Goal: Task Accomplishment & Management: Manage account settings

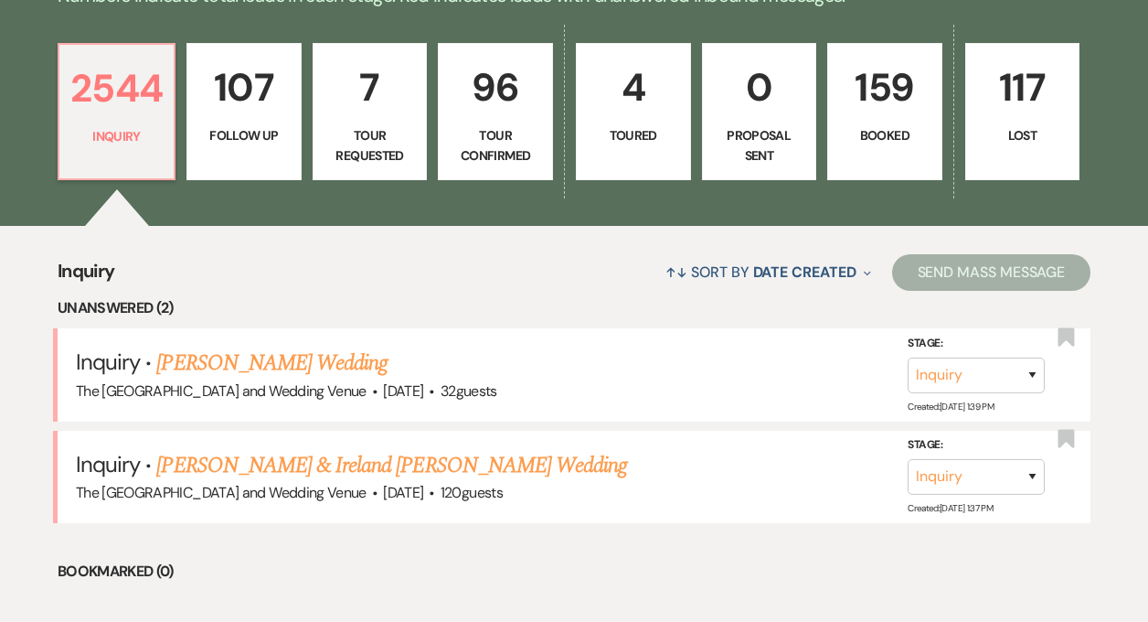
scroll to position [517, 0]
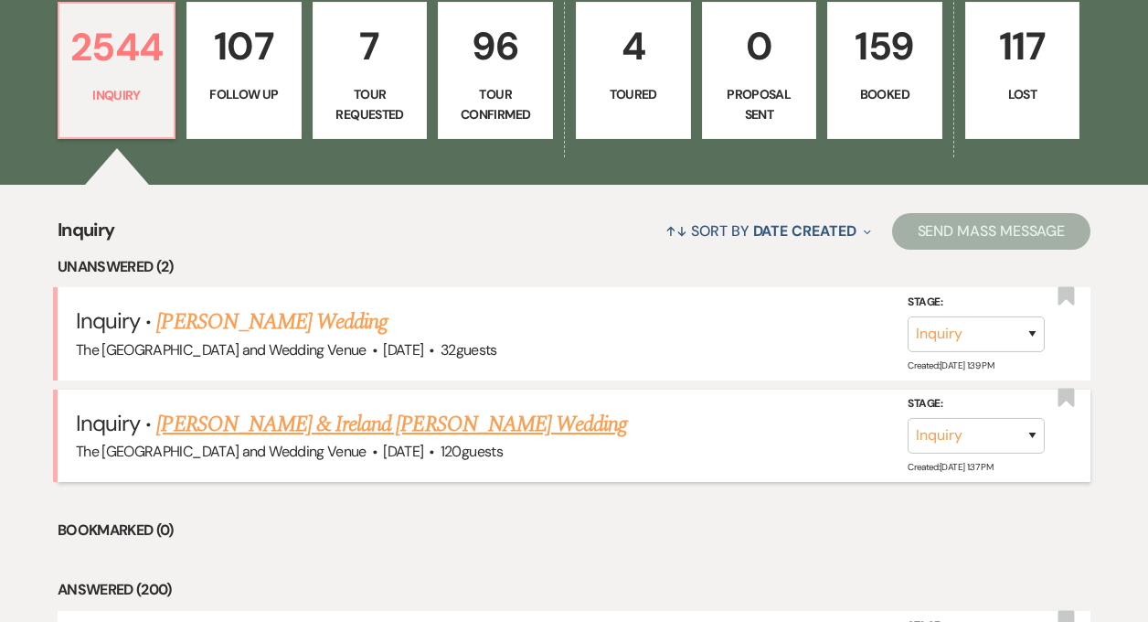
click at [370, 409] on link "Olivia Amiott-Seel & Ireland Webb's Wedding" at bounding box center [391, 424] width 471 height 33
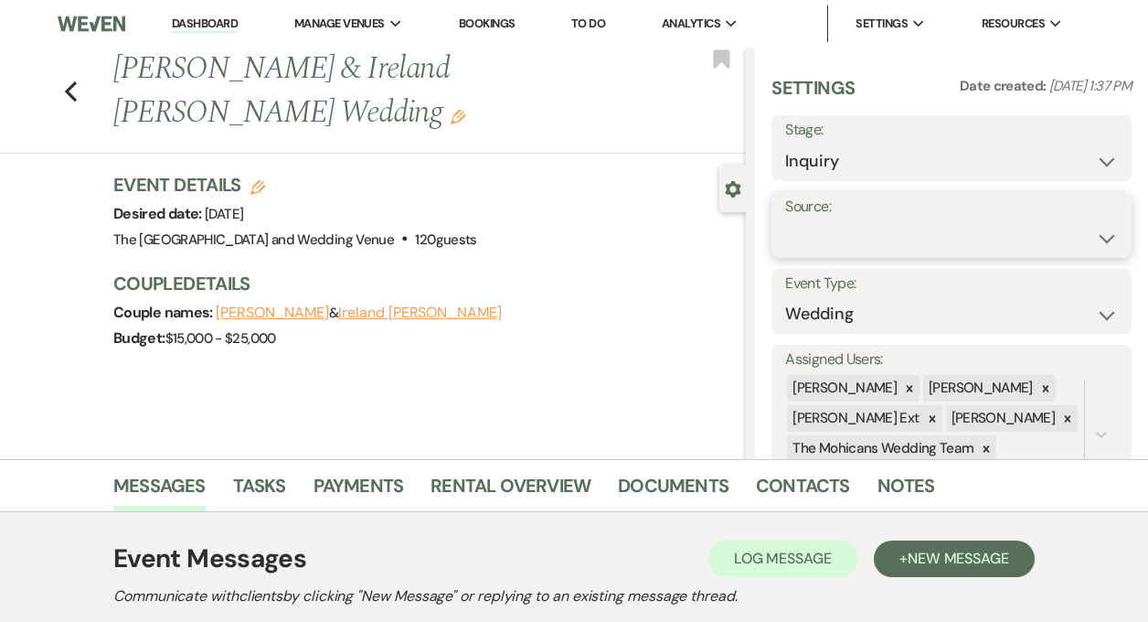
click at [936, 229] on select "Weven Venue Website Instagram Facebook Pinterest Google The Knot Wedding Wire H…" at bounding box center [951, 238] width 333 height 36
select select "5"
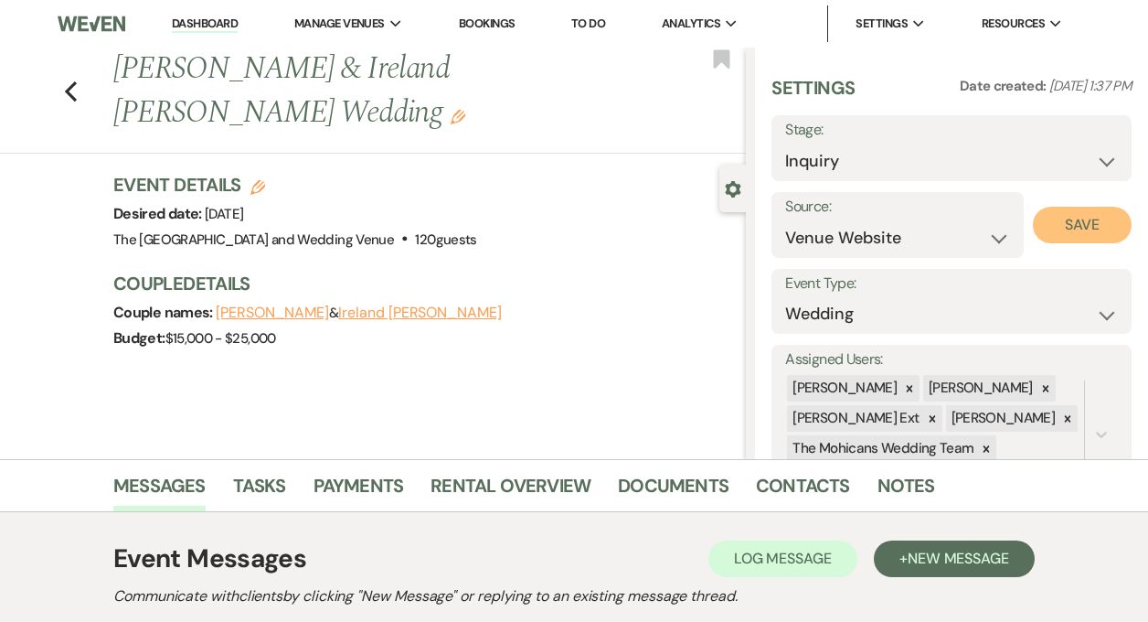
click at [1072, 224] on button "Save" at bounding box center [1082, 225] width 99 height 37
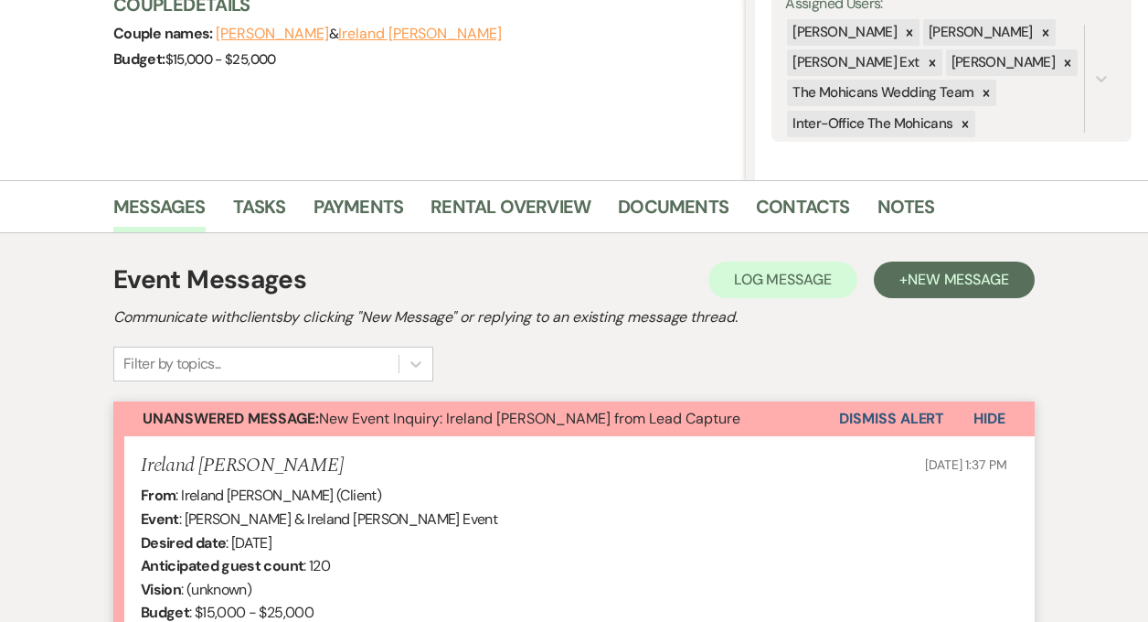
scroll to position [317, 0]
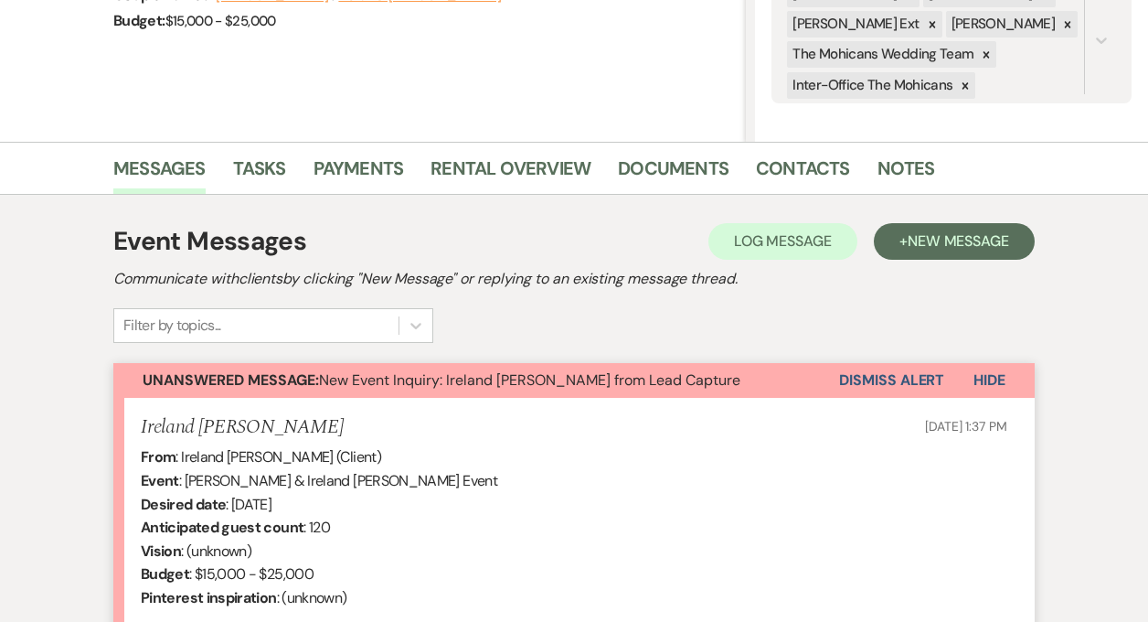
click at [879, 388] on button "Dismiss Alert" at bounding box center [891, 380] width 105 height 35
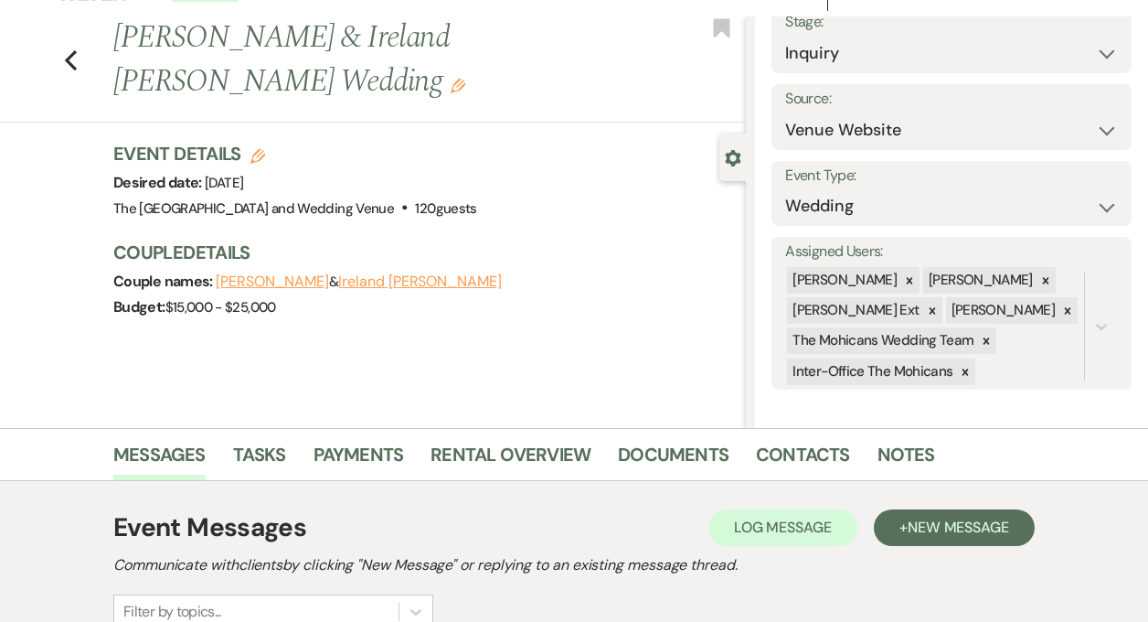
scroll to position [0, 0]
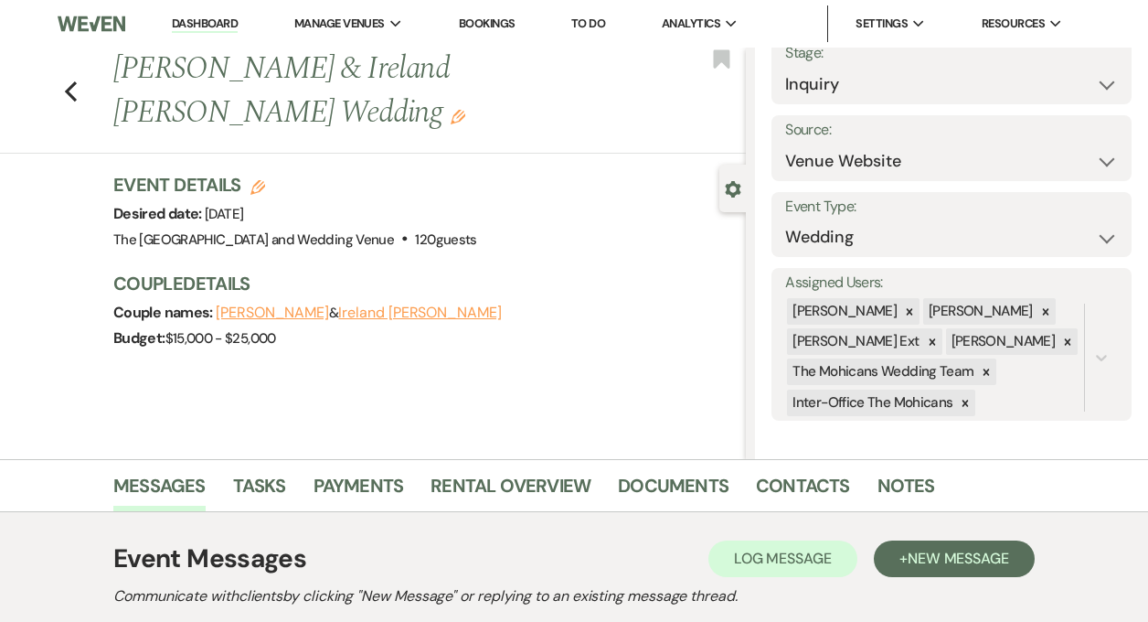
click at [192, 30] on link "Dashboard" at bounding box center [205, 24] width 66 height 17
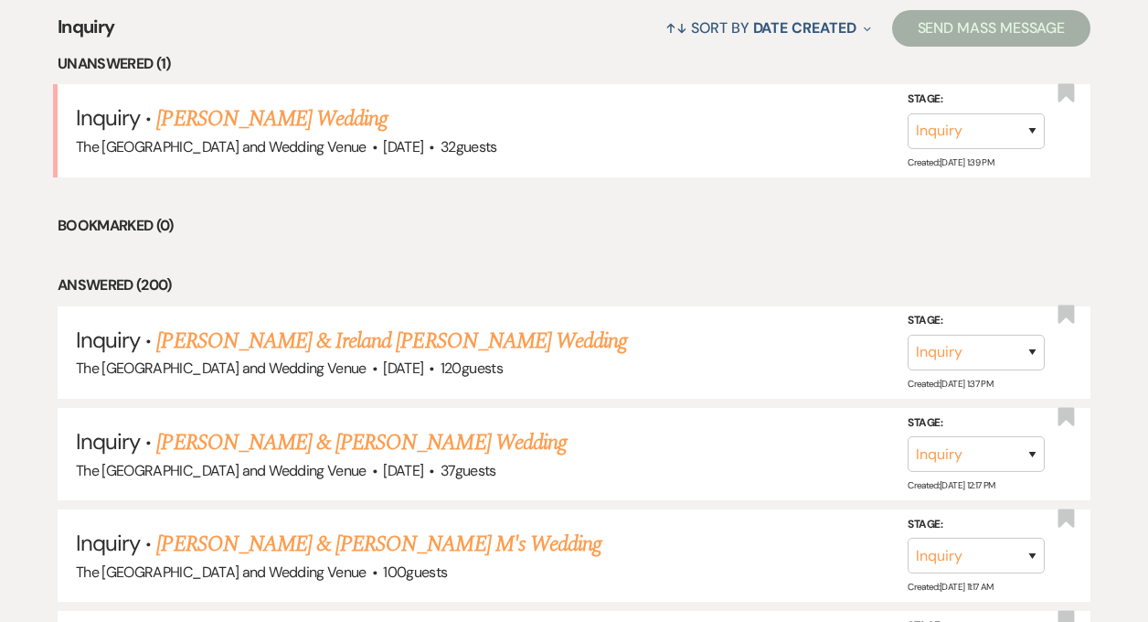
scroll to position [629, 0]
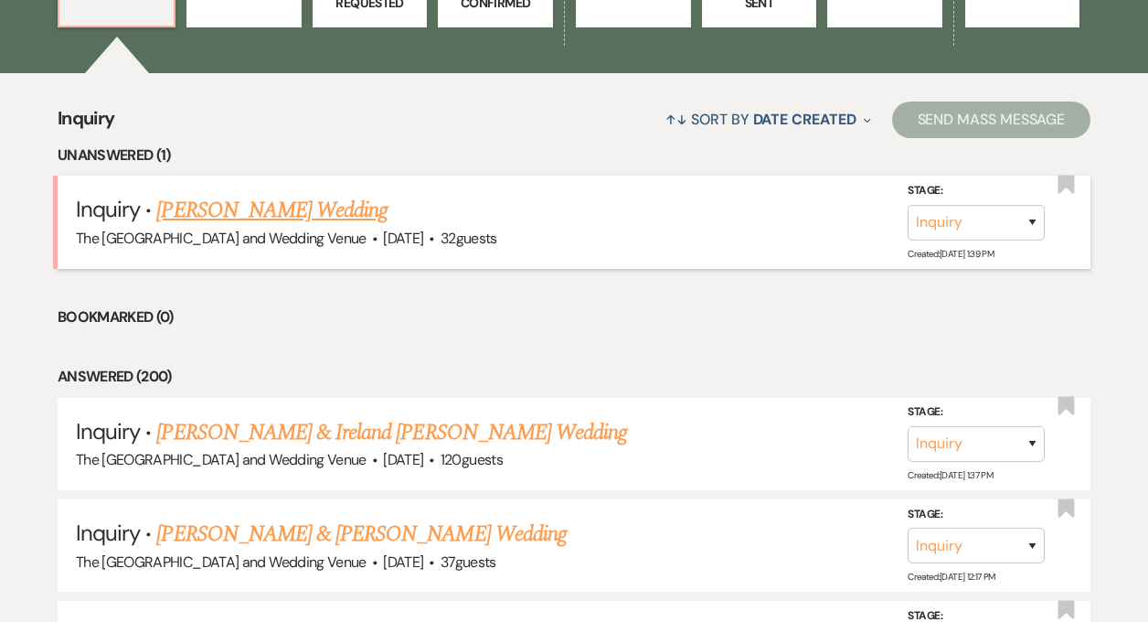
click at [290, 207] on link "Jordan Murray's Wedding" at bounding box center [271, 210] width 231 height 33
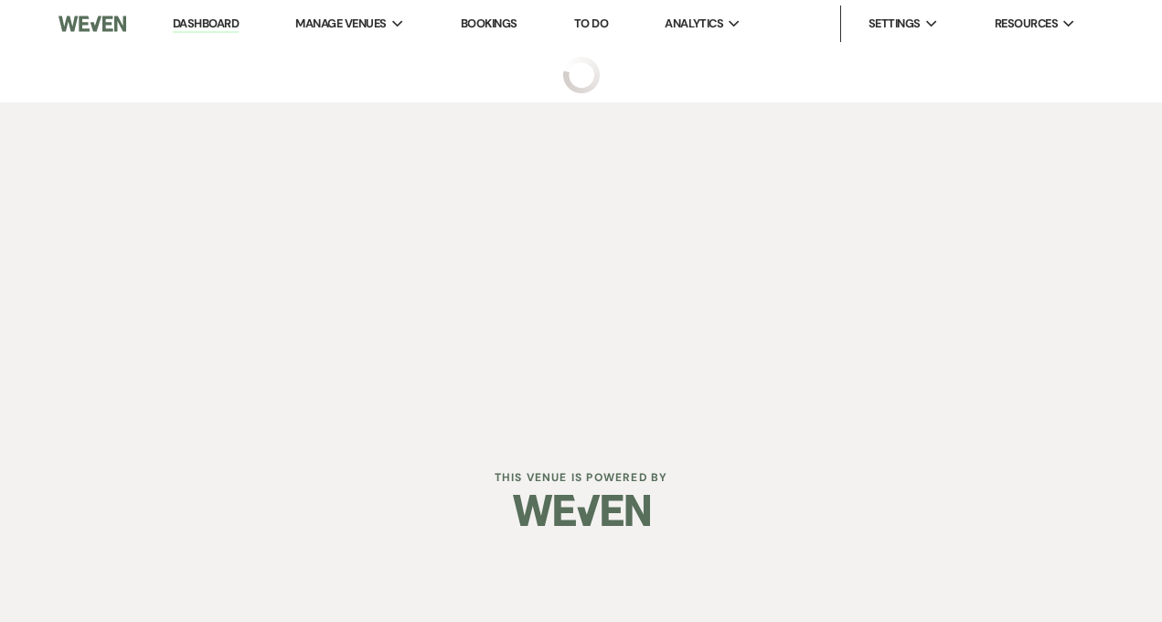
select select "3"
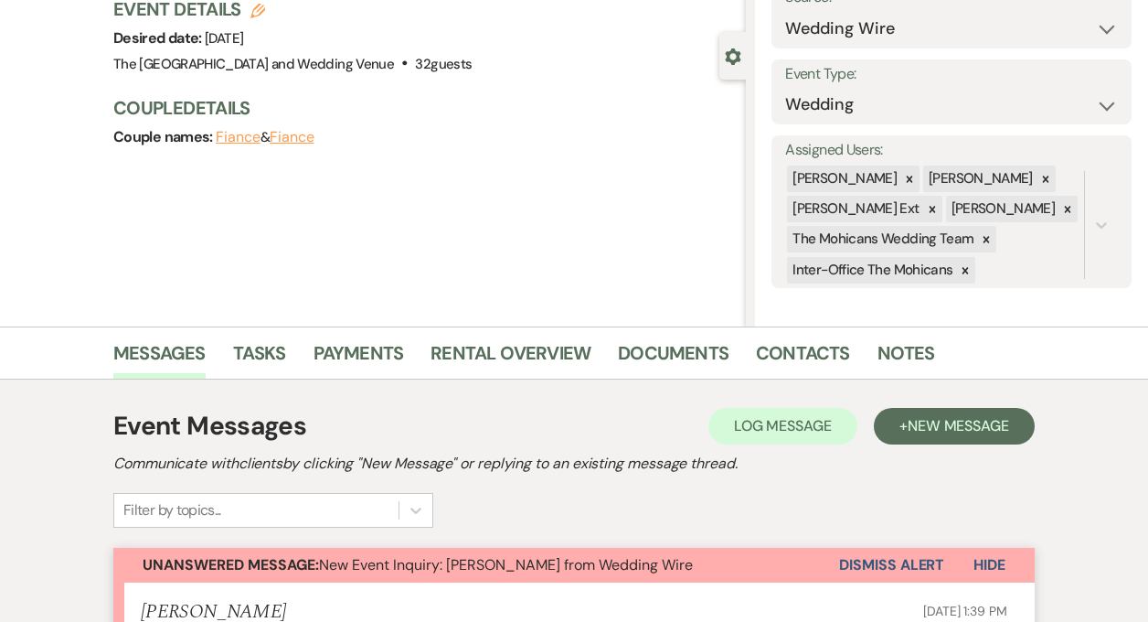
scroll to position [483, 0]
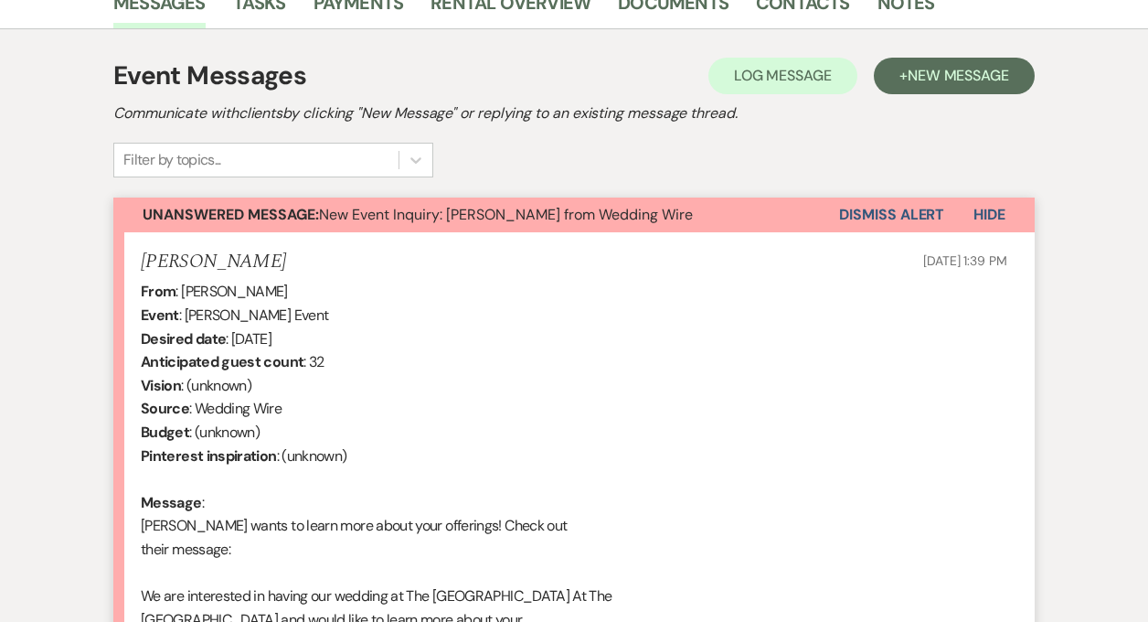
click at [891, 210] on button "Dismiss Alert" at bounding box center [891, 214] width 105 height 35
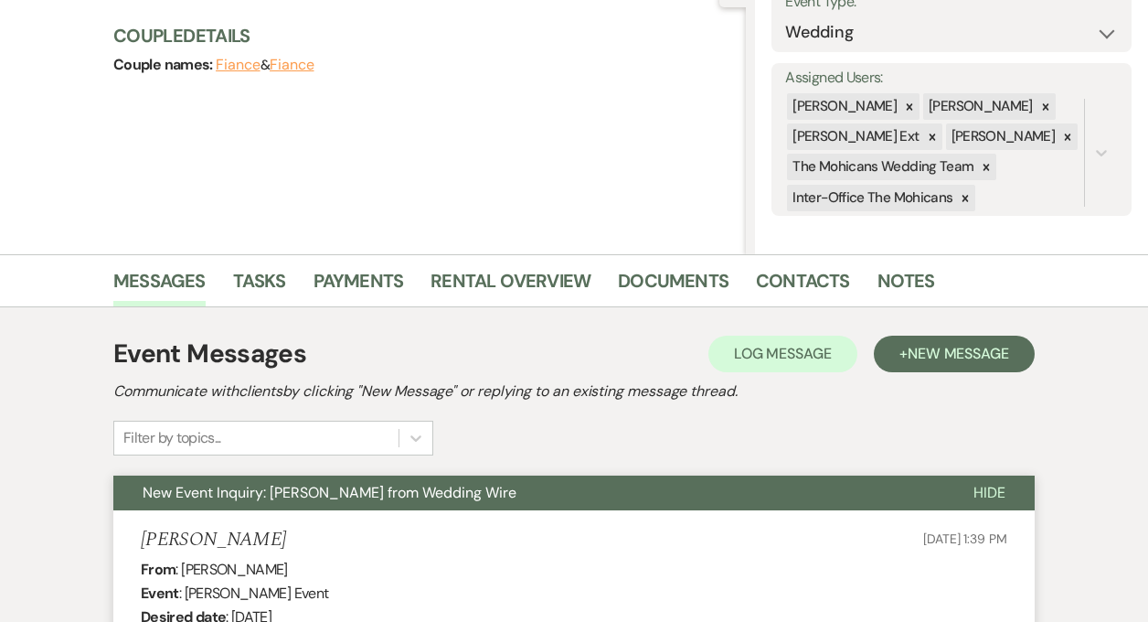
scroll to position [0, 0]
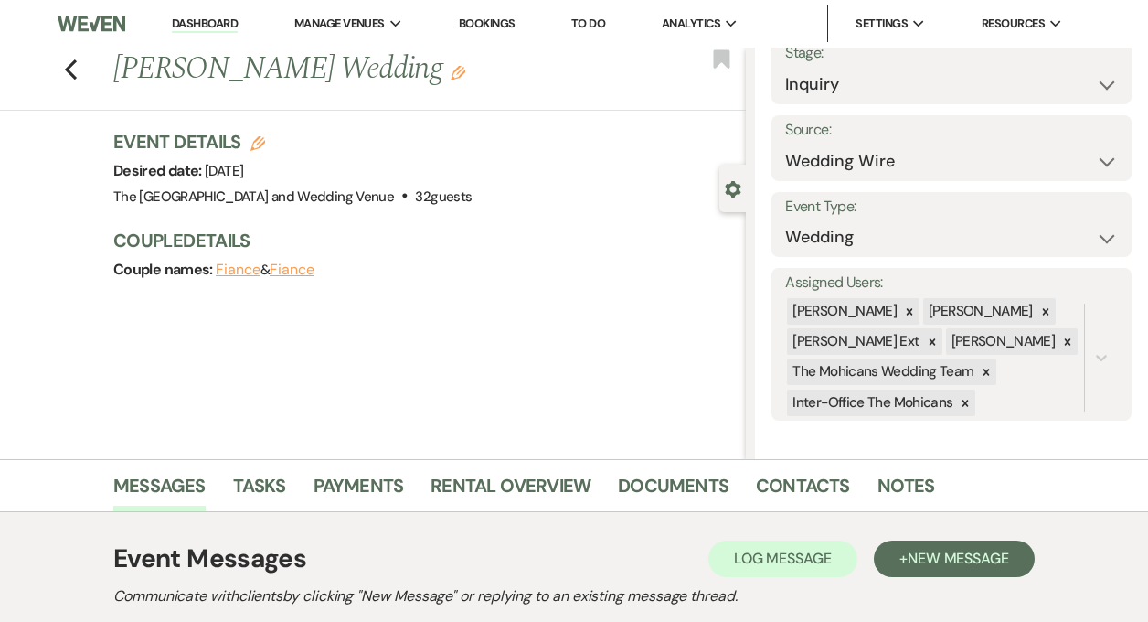
click at [189, 26] on link "Dashboard" at bounding box center [205, 24] width 66 height 17
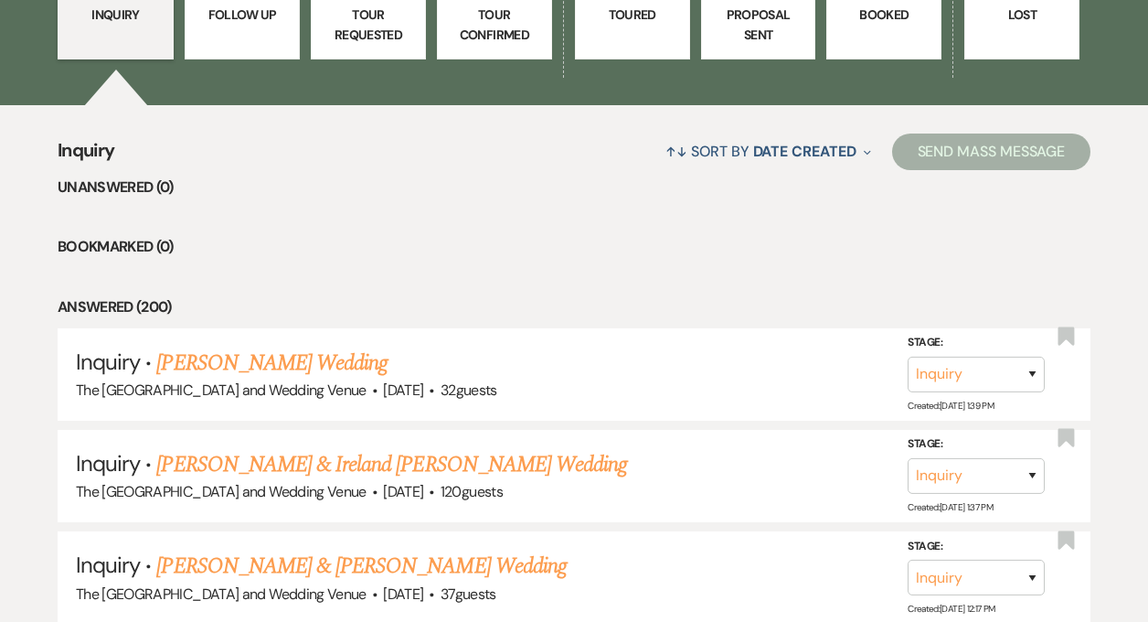
scroll to position [567, 0]
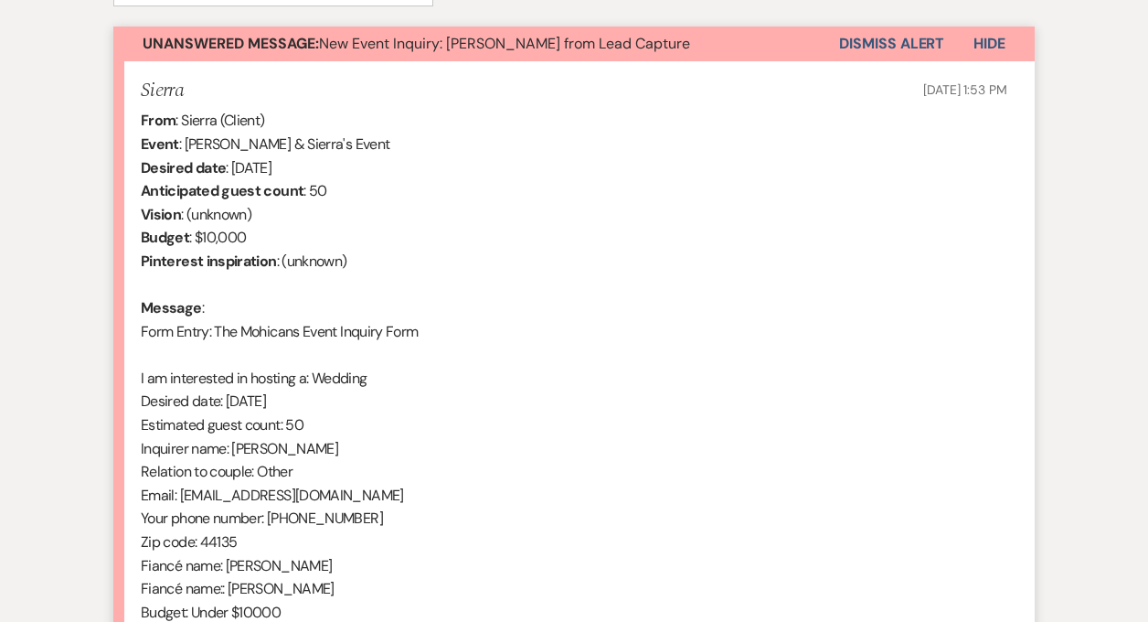
click at [870, 38] on button "Dismiss Alert" at bounding box center [891, 44] width 105 height 35
